Goal: Task Accomplishment & Management: Use online tool/utility

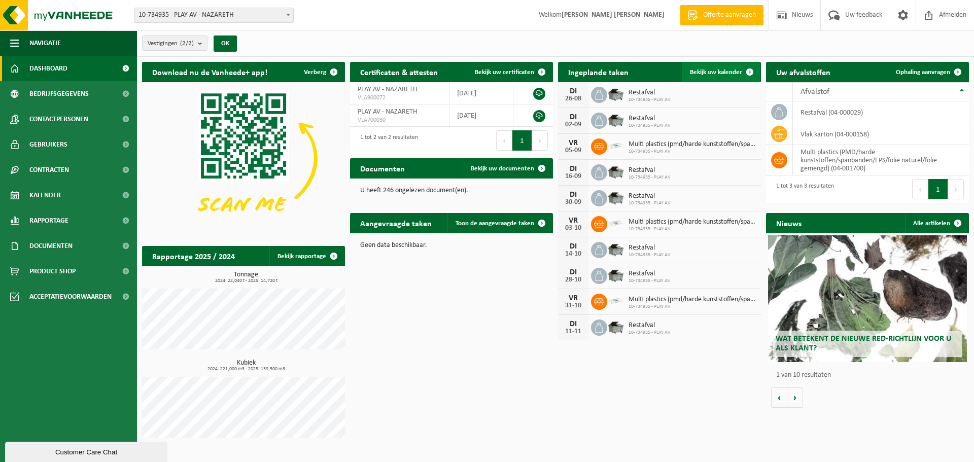
click at [736, 69] on span "Bekijk uw kalender" at bounding box center [716, 72] width 52 height 7
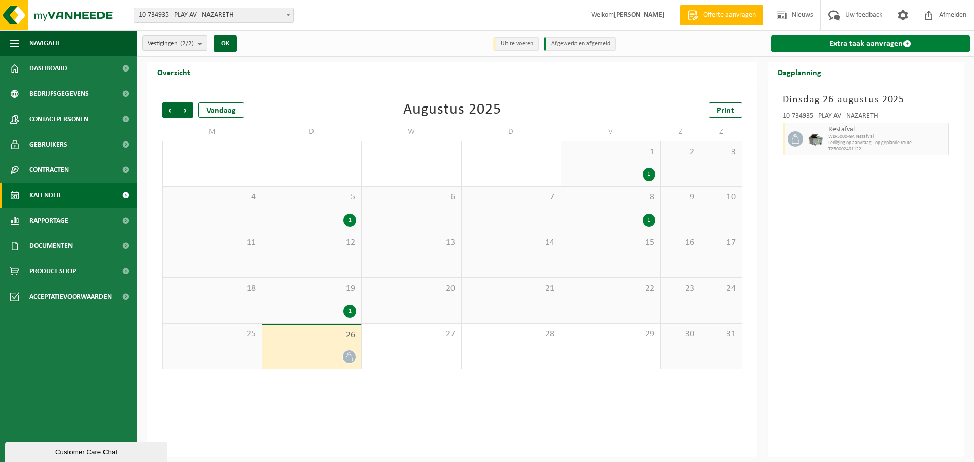
click at [866, 44] on link "Extra taak aanvragen" at bounding box center [870, 44] width 199 height 16
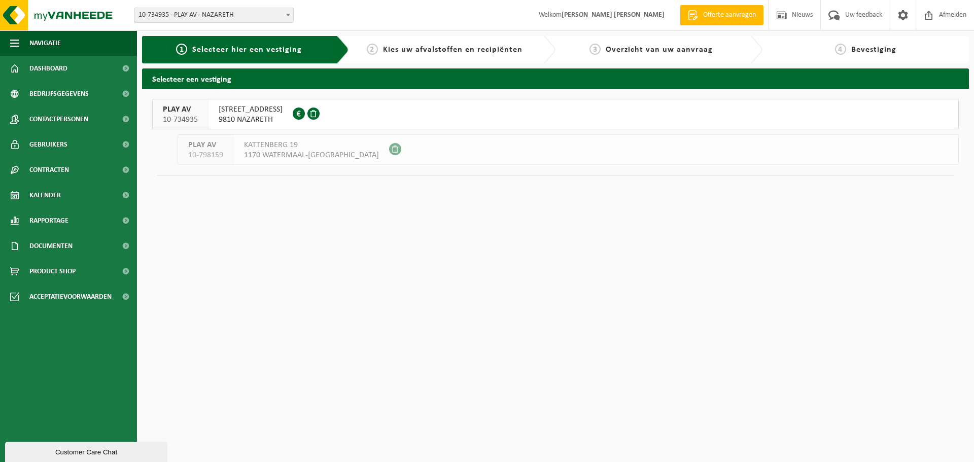
click at [228, 114] on span "VENECOWEG 2" at bounding box center [251, 110] width 64 height 10
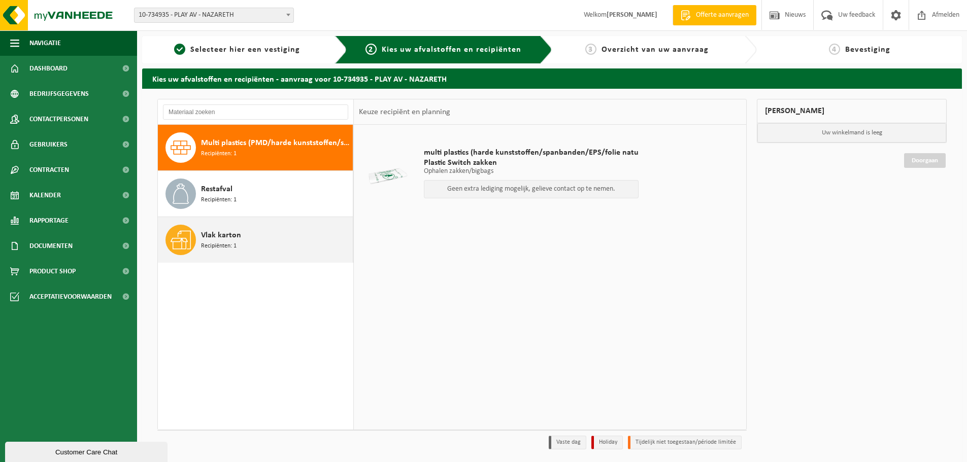
click at [223, 239] on span "Vlak karton" at bounding box center [221, 235] width 40 height 12
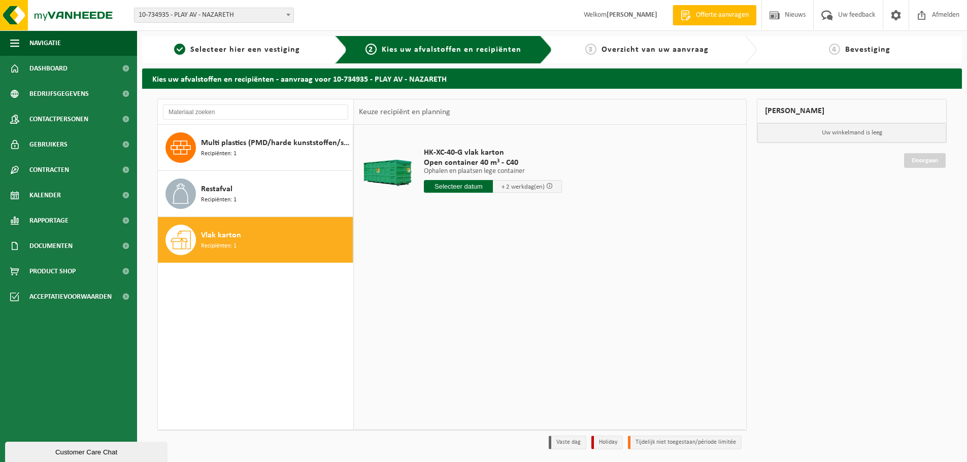
click at [454, 187] on input "text" at bounding box center [458, 186] width 69 height 13
click at [937, 14] on span "Afmelden" at bounding box center [945, 15] width 32 height 30
